Goal: Book appointment/travel/reservation

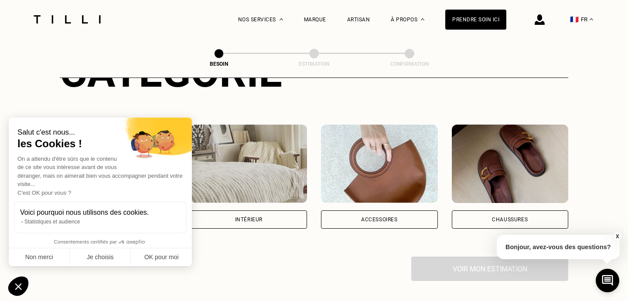
scroll to position [128, 0]
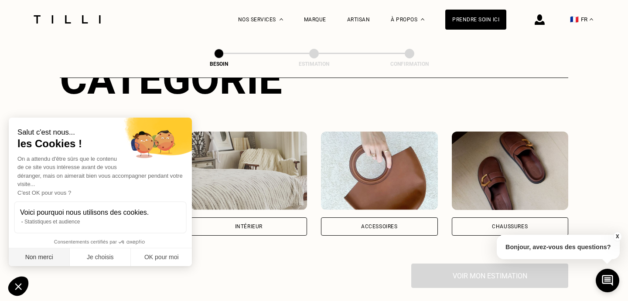
click at [57, 259] on button "Non merci" at bounding box center [39, 258] width 61 height 18
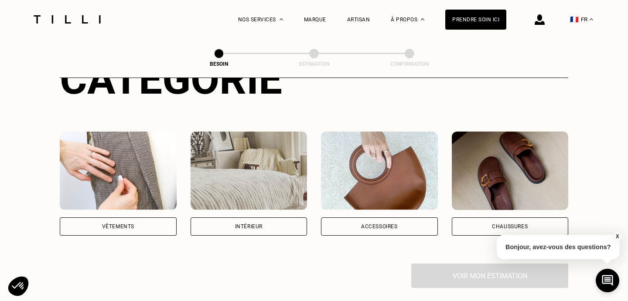
click at [143, 218] on div "Vêtements" at bounding box center [118, 227] width 117 height 18
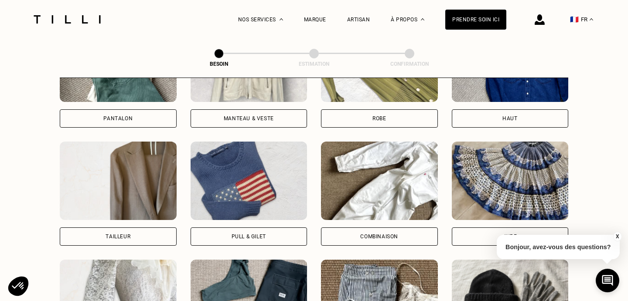
scroll to position [480, 0]
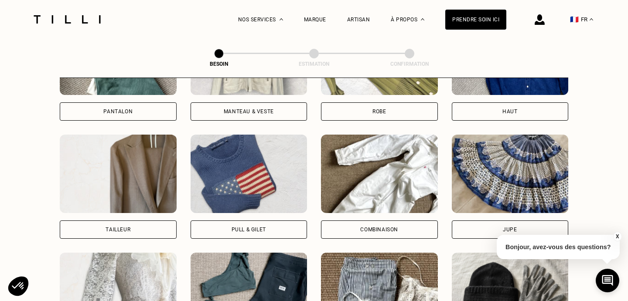
click at [245, 109] on div "Manteau & Veste" at bounding box center [249, 111] width 50 height 5
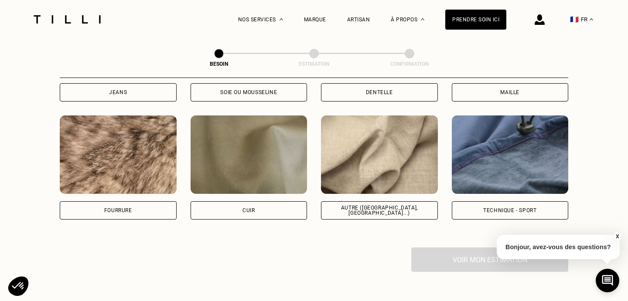
scroll to position [1039, 0]
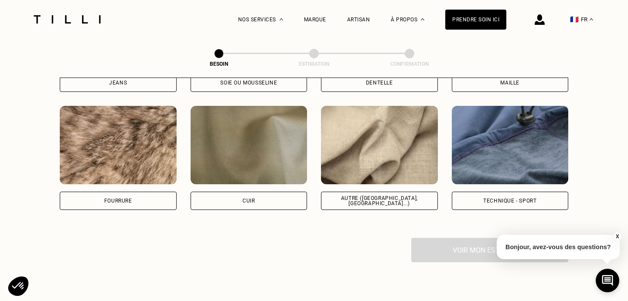
click at [524, 197] on div "Technique - Sport" at bounding box center [510, 201] width 117 height 18
select select "FR"
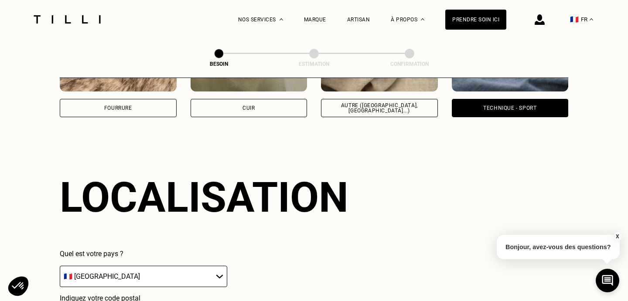
scroll to position [1127, 0]
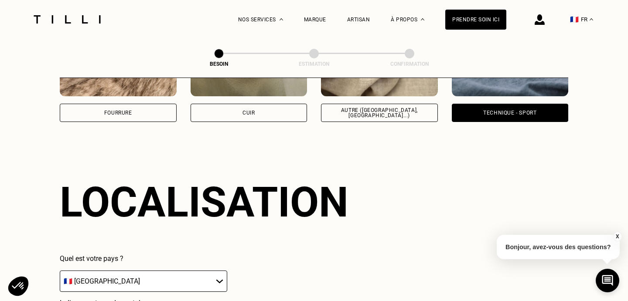
click at [387, 108] on div "Autre ([GEOGRAPHIC_DATA], [GEOGRAPHIC_DATA]...)" at bounding box center [379, 113] width 102 height 10
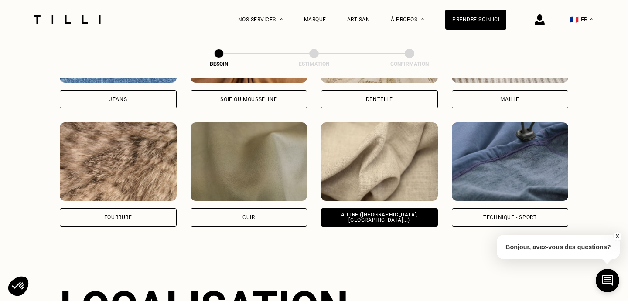
scroll to position [1022, 0]
click at [472, 208] on div "Technique - Sport" at bounding box center [510, 217] width 117 height 18
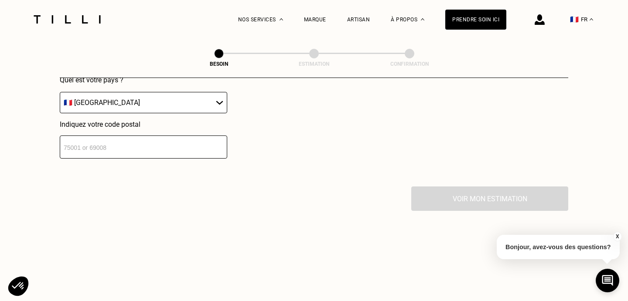
scroll to position [1292, 0]
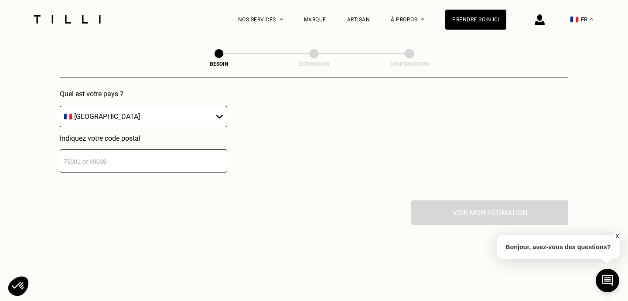
click at [154, 162] on input "number" at bounding box center [143, 161] width 167 height 23
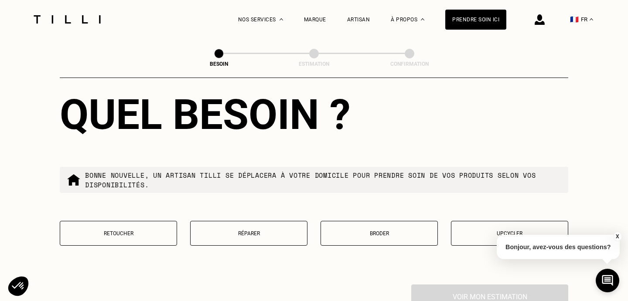
scroll to position [1444, 0]
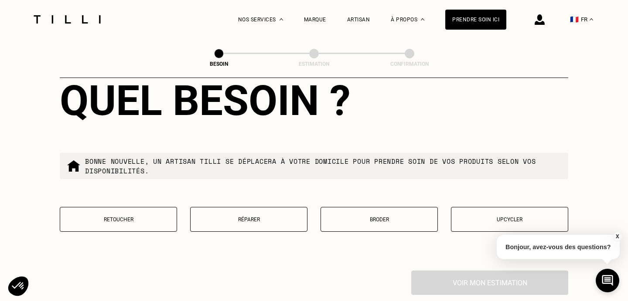
type input "75015"
click at [253, 207] on button "Réparer" at bounding box center [248, 219] width 117 height 25
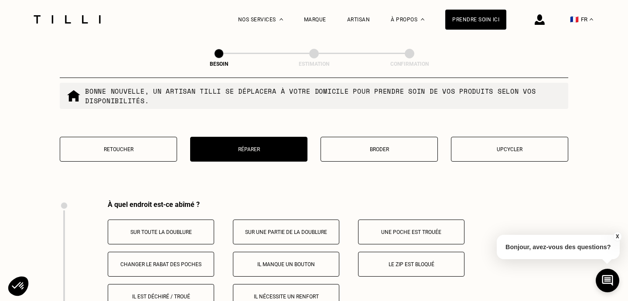
scroll to position [1513, 0]
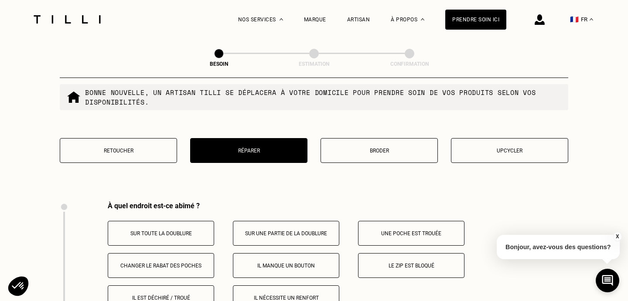
click at [116, 148] on p "Retoucher" at bounding box center [119, 151] width 108 height 6
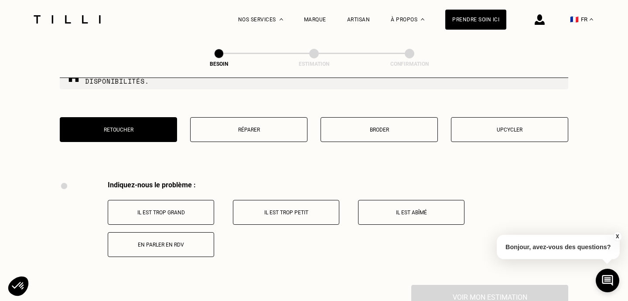
click at [223, 117] on button "Réparer" at bounding box center [248, 129] width 117 height 25
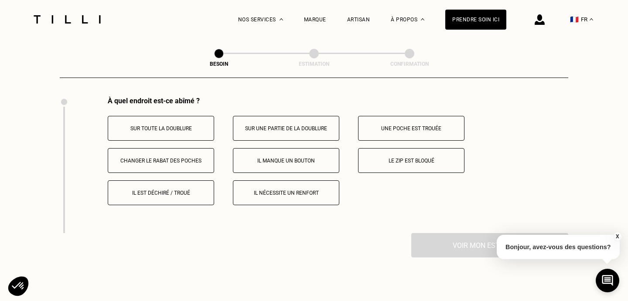
scroll to position [1626, 0]
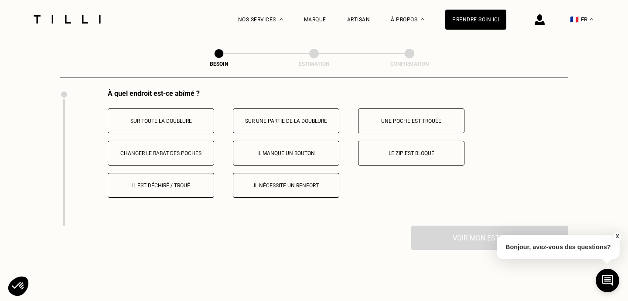
click at [167, 118] on p "Sur toute la doublure" at bounding box center [161, 121] width 97 height 6
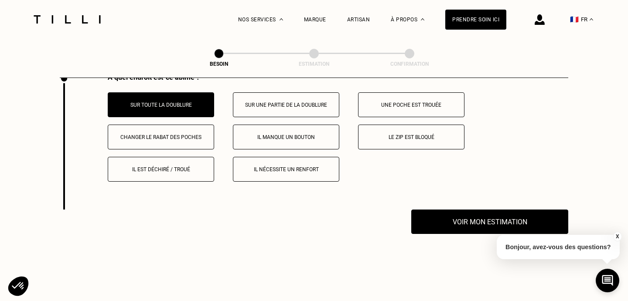
click at [171, 143] on div "Sur toute la doublure Sur une partie de la doublure Une [PERSON_NAME] est troué…" at bounding box center [338, 136] width 461 height 89
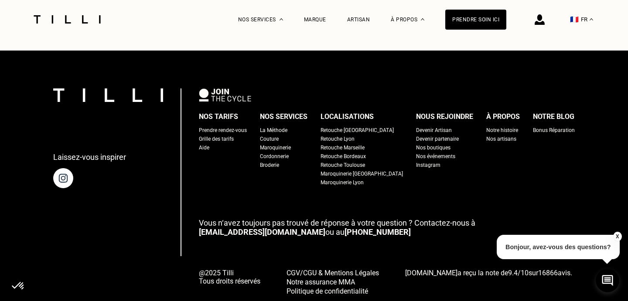
scroll to position [2021, 0]
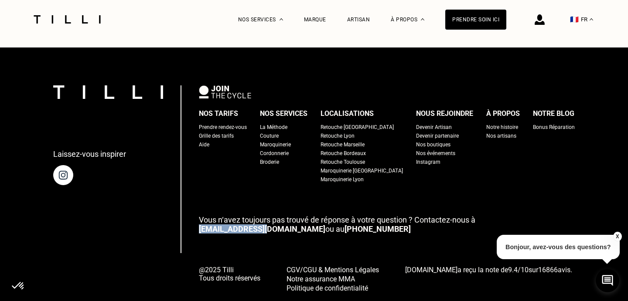
drag, startPoint x: 263, startPoint y: 220, endPoint x: 207, endPoint y: 222, distance: 55.4
click at [207, 222] on div "Laissez-vous inspirer Nos tarifs Prendre rendez-vous Grille des tarifs Aide Nos…" at bounding box center [314, 188] width 522 height 207
click at [216, 225] on link "[EMAIL_ADDRESS][DOMAIN_NAME]" at bounding box center [262, 229] width 126 height 9
copy link "[EMAIL_ADDRESS][DOMAIN_NAME]"
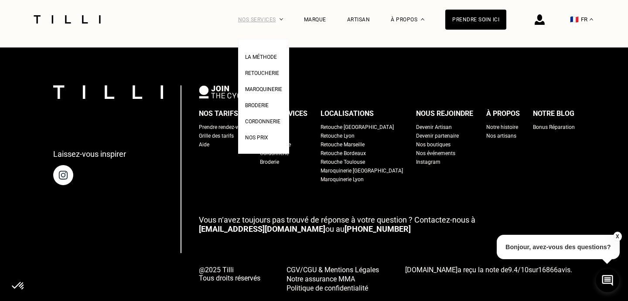
drag, startPoint x: 233, startPoint y: 221, endPoint x: 256, endPoint y: 13, distance: 208.9
